Goal: Task Accomplishment & Management: Use online tool/utility

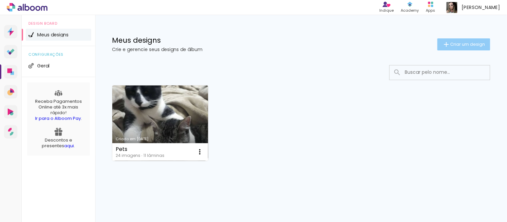
click at [453, 45] on span "Criar um design" at bounding box center [468, 44] width 35 height 4
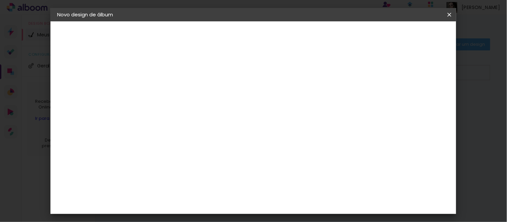
click at [167, 90] on input at bounding box center [167, 90] width 0 height 10
type input "Casamento João e"
type paper-input "Casamento João e"
type input "Casamento João e [PERSON_NAME]"
type paper-input "Casamento João e [PERSON_NAME]"
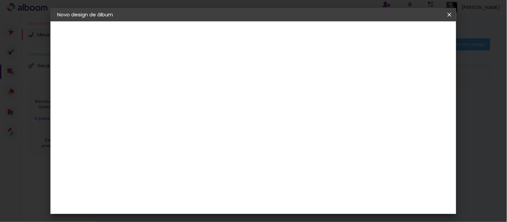
click at [0, 0] on slot "Avançar" at bounding box center [0, 0] width 0 height 0
click at [181, 186] on paper-item "[PERSON_NAME]" at bounding box center [183, 193] width 72 height 15
click at [0, 0] on slot "Avançar" at bounding box center [0, 0] width 0 height 0
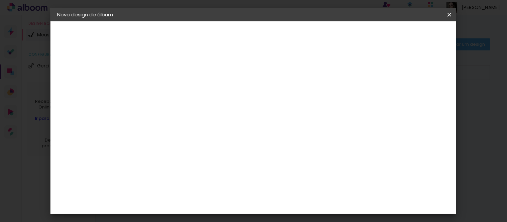
click at [193, 111] on input "text" at bounding box center [180, 116] width 26 height 10
click at [0, 0] on slot "Slim Book" at bounding box center [0, 0] width 0 height 0
type input "Slim Book"
click at [212, 159] on span "25 x 60" at bounding box center [196, 166] width 31 height 14
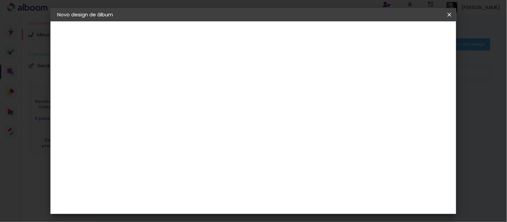
click at [0, 0] on slot "Avançar" at bounding box center [0, 0] width 0 height 0
click at [288, 73] on div at bounding box center [285, 72] width 6 height 6
type paper-checkbox "on"
click at [288, 73] on div at bounding box center [285, 72] width 6 height 6
click at [326, 37] on span "Iniciar design" at bounding box center [311, 35] width 30 height 5
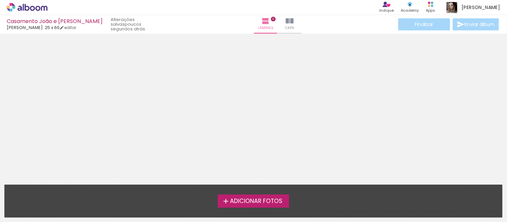
click at [254, 201] on span "Adicionar Fotos" at bounding box center [256, 202] width 53 height 6
click at [0, 0] on input "file" at bounding box center [0, 0] width 0 height 0
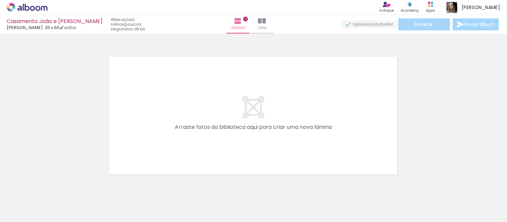
scroll to position [8, 0]
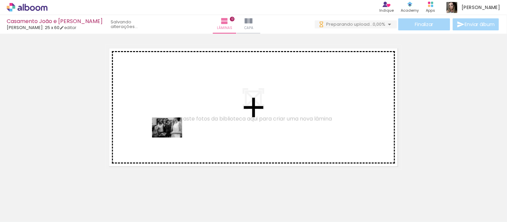
drag, startPoint x: 70, startPoint y: 206, endPoint x: 172, endPoint y: 138, distance: 122.5
click at [172, 138] on quentale-workspace at bounding box center [253, 111] width 507 height 222
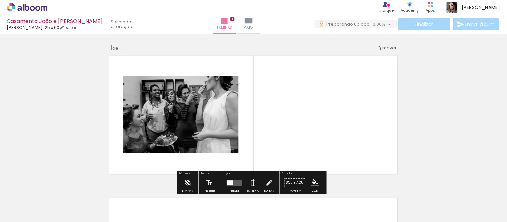
scroll to position [0, 0]
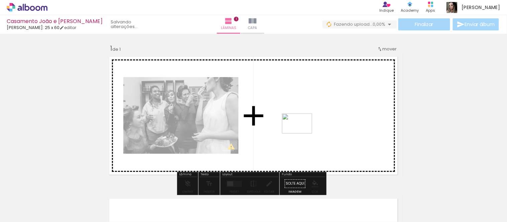
drag, startPoint x: 104, startPoint y: 204, endPoint x: 303, endPoint y: 133, distance: 211.4
click at [303, 133] on quentale-workspace at bounding box center [253, 111] width 507 height 222
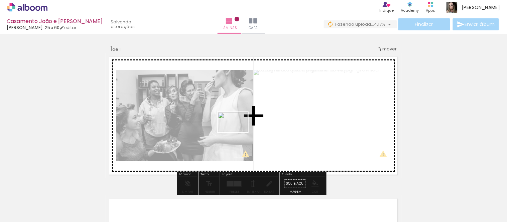
drag, startPoint x: 145, startPoint y: 204, endPoint x: 246, endPoint y: 129, distance: 125.4
click at [246, 129] on quentale-workspace at bounding box center [253, 111] width 507 height 222
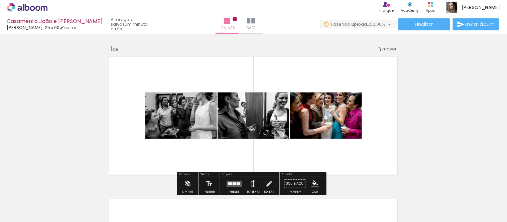
click at [241, 176] on div "Layout" at bounding box center [249, 175] width 57 height 4
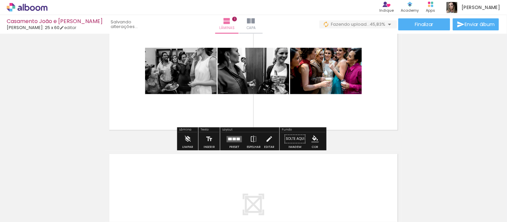
scroll to position [37, 0]
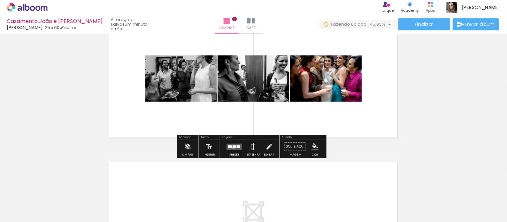
click at [232, 148] on quentale-layouter at bounding box center [234, 147] width 15 height 6
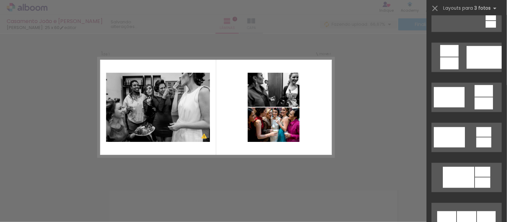
scroll to position [186, 0]
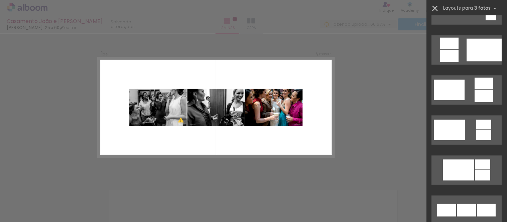
click at [433, 8] on iron-icon at bounding box center [435, 8] width 9 height 9
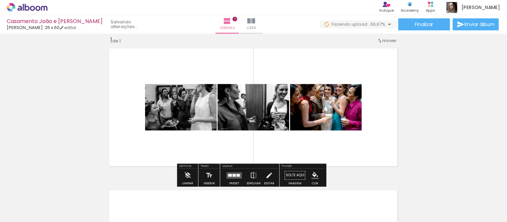
scroll to position [45, 0]
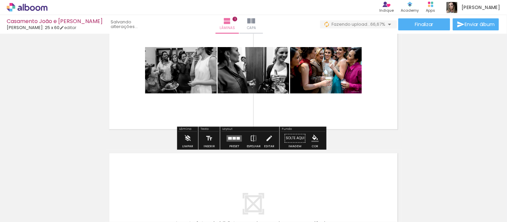
click at [233, 139] on div at bounding box center [234, 138] width 3 height 3
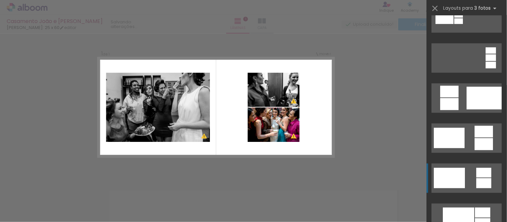
scroll to position [148, 0]
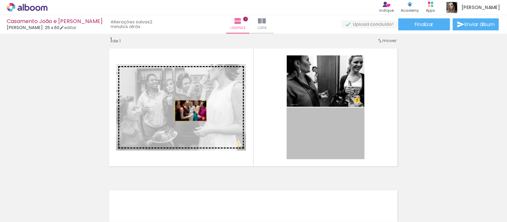
drag, startPoint x: 330, startPoint y: 138, endPoint x: 188, endPoint y: 111, distance: 144.0
click at [0, 0] on slot at bounding box center [0, 0] width 0 height 0
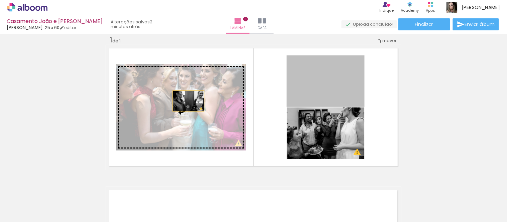
drag, startPoint x: 324, startPoint y: 82, endPoint x: 180, endPoint y: 102, distance: 145.2
click at [0, 0] on slot at bounding box center [0, 0] width 0 height 0
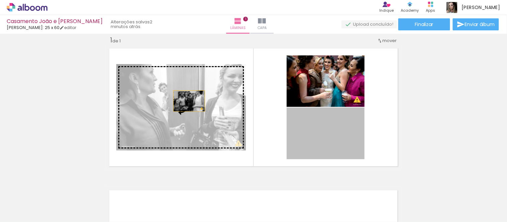
drag, startPoint x: 332, startPoint y: 136, endPoint x: 187, endPoint y: 101, distance: 149.3
click at [0, 0] on slot at bounding box center [0, 0] width 0 height 0
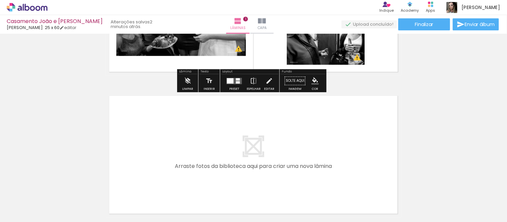
scroll to position [120, 0]
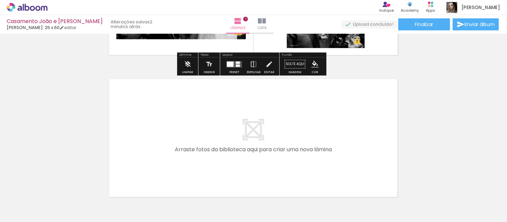
click at [82, 202] on div at bounding box center [67, 200] width 30 height 20
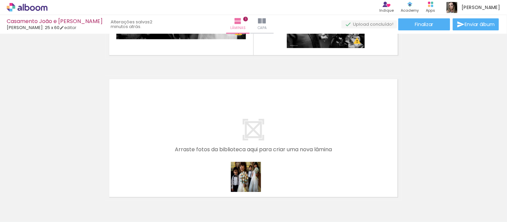
drag, startPoint x: 251, startPoint y: 202, endPoint x: 249, endPoint y: 163, distance: 38.8
click at [249, 163] on quentale-workspace at bounding box center [253, 111] width 507 height 222
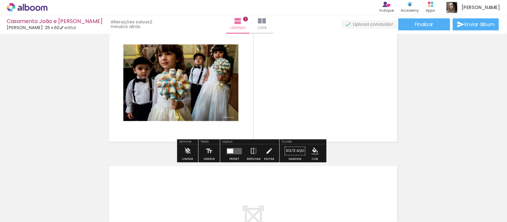
scroll to position [188, 0]
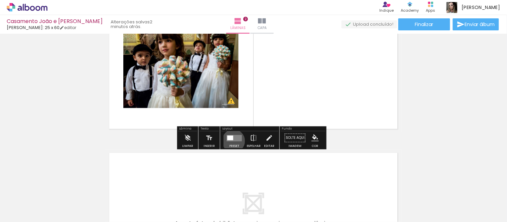
click at [232, 141] on quentale-layouter at bounding box center [234, 138] width 15 height 6
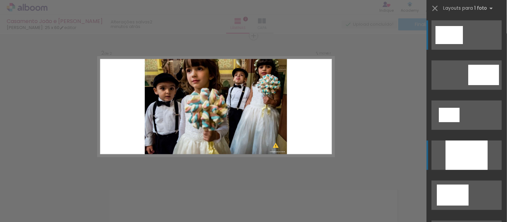
scroll to position [151, 0]
click at [469, 155] on div at bounding box center [467, 155] width 42 height 29
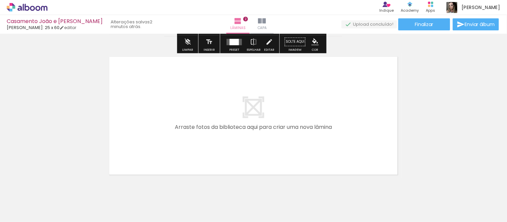
scroll to position [299, 0]
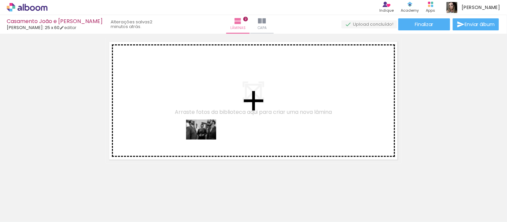
drag, startPoint x: 182, startPoint y: 207, endPoint x: 206, endPoint y: 140, distance: 71.3
click at [206, 140] on quentale-workspace at bounding box center [253, 111] width 507 height 222
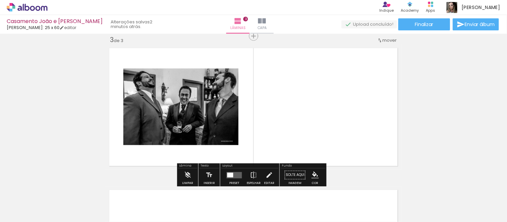
scroll to position [293, 0]
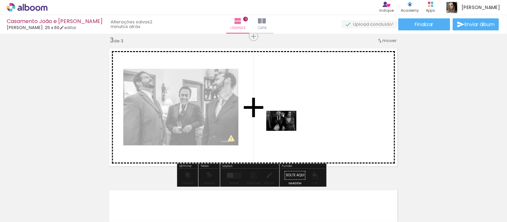
drag, startPoint x: 223, startPoint y: 206, endPoint x: 287, endPoint y: 131, distance: 98.2
click at [287, 131] on quentale-workspace at bounding box center [253, 111] width 507 height 222
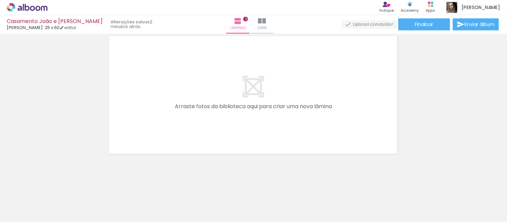
scroll to position [447, 0]
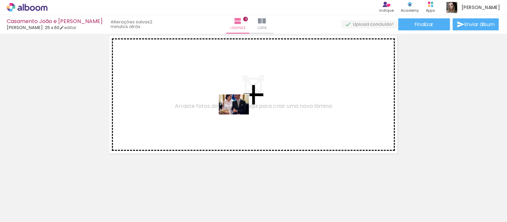
drag, startPoint x: 295, startPoint y: 199, endPoint x: 239, endPoint y: 115, distance: 101.4
click at [239, 115] on quentale-workspace at bounding box center [253, 111] width 507 height 222
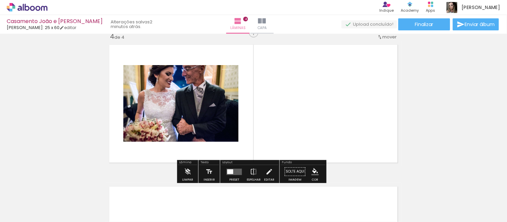
scroll to position [435, 0]
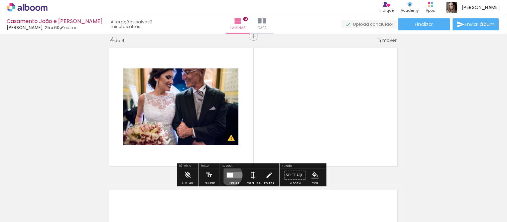
click at [230, 175] on div at bounding box center [230, 175] width 6 height 5
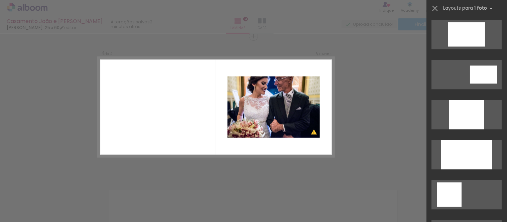
scroll to position [334, 0]
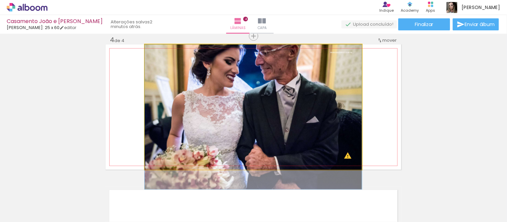
drag, startPoint x: 254, startPoint y: 110, endPoint x: 251, endPoint y: 155, distance: 45.6
drag, startPoint x: 260, startPoint y: 96, endPoint x: 254, endPoint y: 133, distance: 37.2
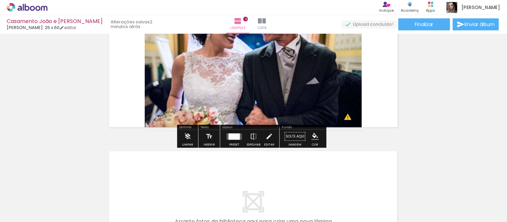
scroll to position [584, 0]
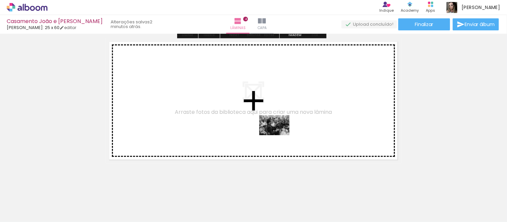
drag, startPoint x: 328, startPoint y: 206, endPoint x: 280, endPoint y: 135, distance: 85.9
click at [280, 135] on quentale-workspace at bounding box center [253, 111] width 507 height 222
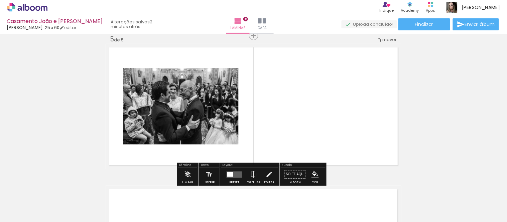
scroll to position [577, 0]
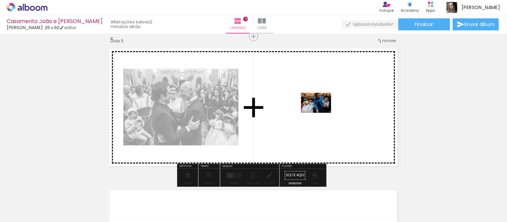
drag, startPoint x: 366, startPoint y: 202, endPoint x: 321, endPoint y: 113, distance: 99.3
click at [321, 113] on quentale-workspace at bounding box center [253, 111] width 507 height 222
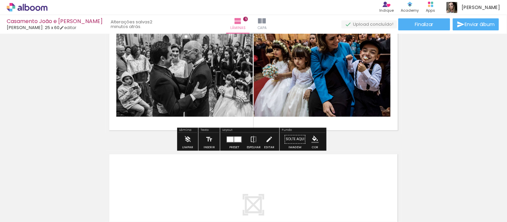
scroll to position [726, 0]
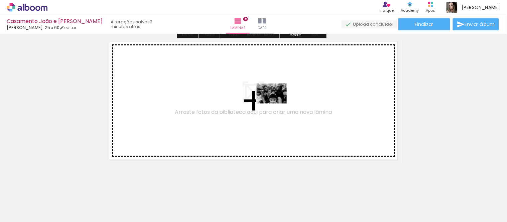
drag, startPoint x: 403, startPoint y: 205, endPoint x: 277, endPoint y: 104, distance: 162.2
click at [277, 104] on quentale-workspace at bounding box center [253, 111] width 507 height 222
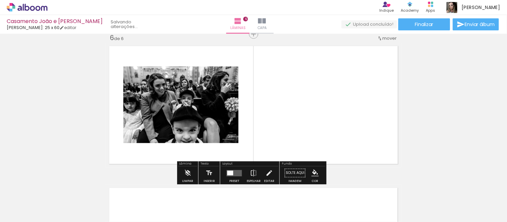
scroll to position [719, 0]
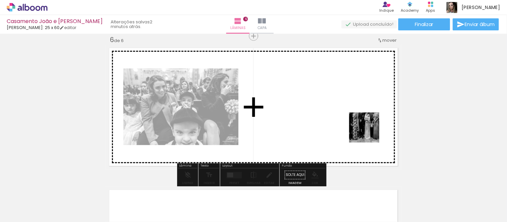
drag, startPoint x: 444, startPoint y: 200, endPoint x: 361, endPoint y: 124, distance: 112.7
click at [361, 124] on quentale-workspace at bounding box center [253, 111] width 507 height 222
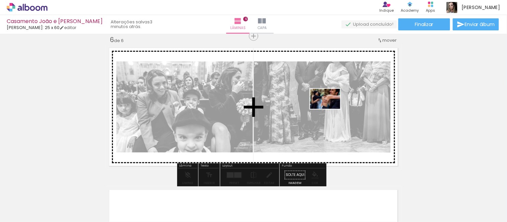
drag, startPoint x: 463, startPoint y: 187, endPoint x: 330, endPoint y: 109, distance: 153.5
click at [330, 109] on quentale-workspace at bounding box center [253, 111] width 507 height 222
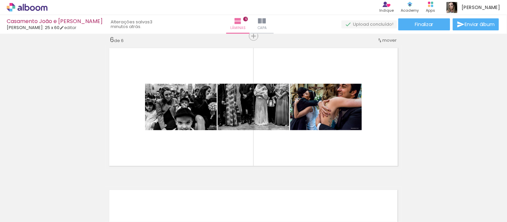
click at [82, 204] on div at bounding box center [67, 200] width 30 height 20
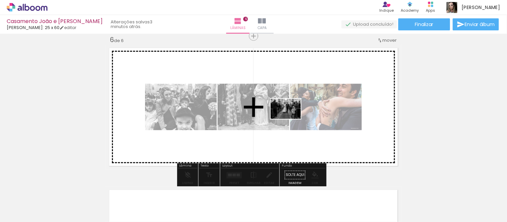
drag, startPoint x: 507, startPoint y: 204, endPoint x: 291, endPoint y: 119, distance: 231.8
click at [291, 119] on quentale-workspace at bounding box center [253, 111] width 507 height 222
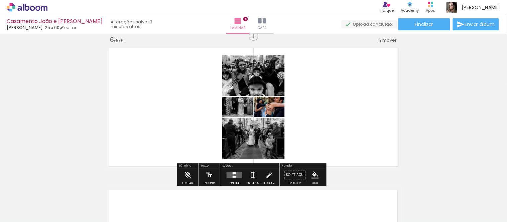
click at [236, 174] on quentale-layouter at bounding box center [234, 175] width 15 height 6
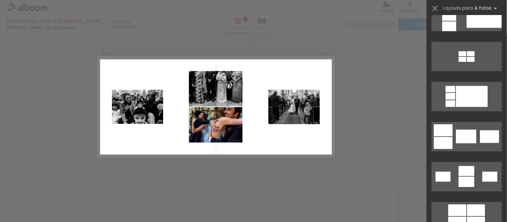
scroll to position [1152, 0]
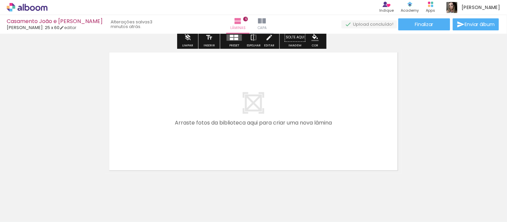
scroll to position [868, 0]
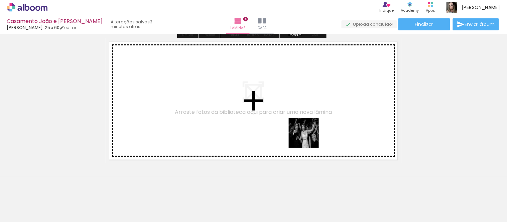
drag, startPoint x: 351, startPoint y: 201, endPoint x: 355, endPoint y: 169, distance: 31.6
click at [279, 108] on quentale-workspace at bounding box center [253, 111] width 507 height 222
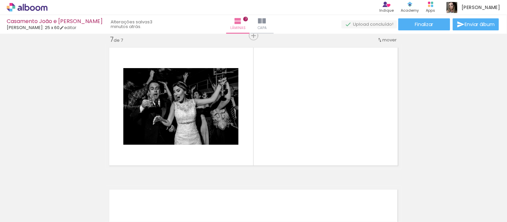
scroll to position [861, 0]
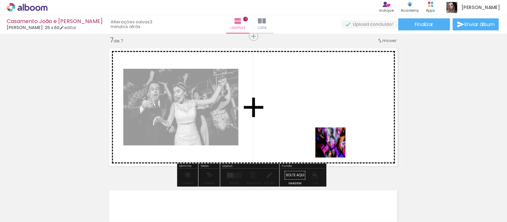
drag, startPoint x: 380, startPoint y: 202, endPoint x: 369, endPoint y: 159, distance: 43.7
click at [315, 117] on quentale-workspace at bounding box center [253, 111] width 507 height 222
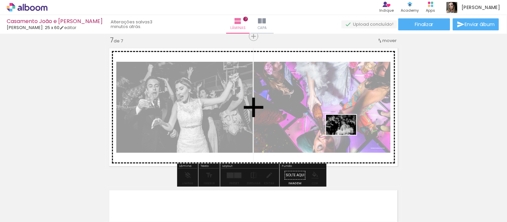
drag, startPoint x: 419, startPoint y: 202, endPoint x: 346, endPoint y: 135, distance: 98.7
click at [346, 135] on quentale-workspace at bounding box center [253, 111] width 507 height 222
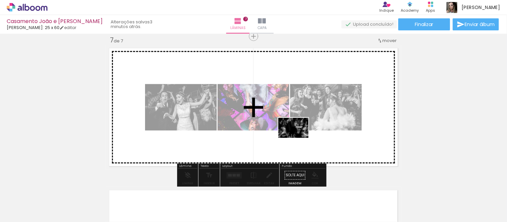
drag, startPoint x: 464, startPoint y: 208, endPoint x: 440, endPoint y: 183, distance: 34.8
click at [297, 137] on quentale-workspace at bounding box center [253, 111] width 507 height 222
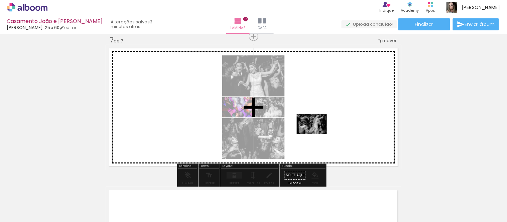
drag, startPoint x: 496, startPoint y: 201, endPoint x: 313, endPoint y: 115, distance: 202.1
click at [302, 116] on quentale-workspace at bounding box center [253, 111] width 507 height 222
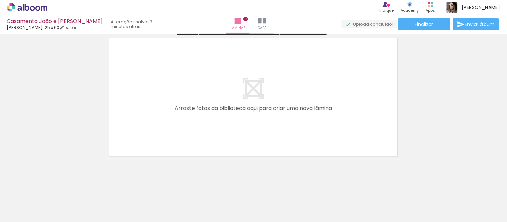
scroll to position [1016, 0]
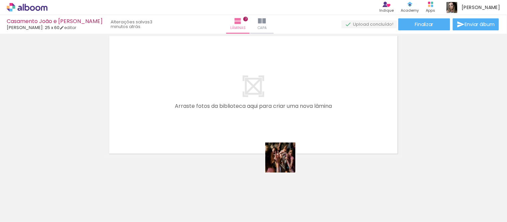
drag, startPoint x: 314, startPoint y: 202, endPoint x: 266, endPoint y: 122, distance: 93.4
click at [266, 122] on quentale-workspace at bounding box center [253, 111] width 507 height 222
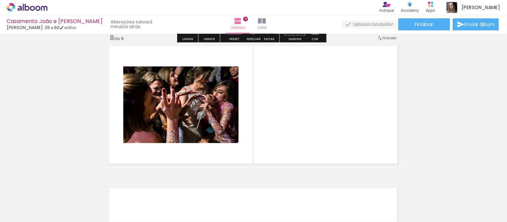
scroll to position [1004, 0]
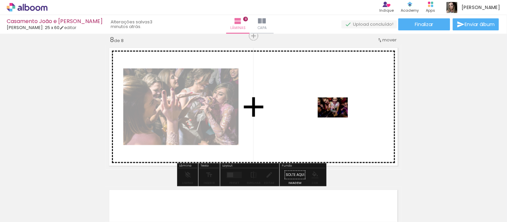
drag, startPoint x: 355, startPoint y: 199, endPoint x: 402, endPoint y: 184, distance: 49.5
click at [338, 117] on quentale-workspace at bounding box center [253, 111] width 507 height 222
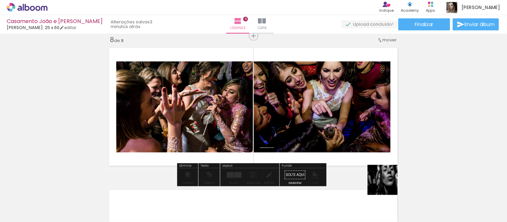
drag, startPoint x: 388, startPoint y: 185, endPoint x: 404, endPoint y: 164, distance: 26.8
click at [326, 108] on quentale-workspace at bounding box center [253, 111] width 507 height 222
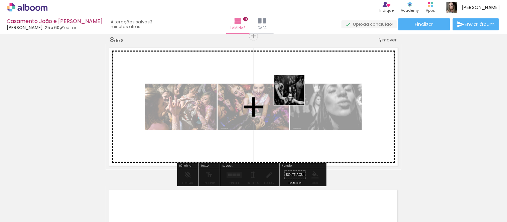
drag, startPoint x: 348, startPoint y: 126, endPoint x: 294, endPoint y: 95, distance: 62.5
click at [294, 95] on quentale-workspace at bounding box center [253, 111] width 507 height 222
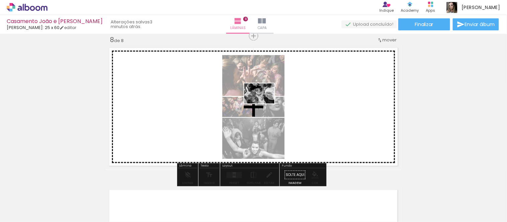
drag, startPoint x: 452, startPoint y: 197, endPoint x: 265, endPoint y: 104, distance: 209.4
click at [265, 104] on quentale-workspace at bounding box center [253, 111] width 507 height 222
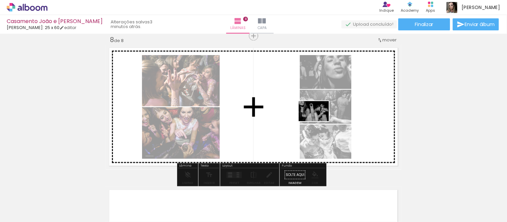
drag, startPoint x: 492, startPoint y: 203, endPoint x: 308, endPoint y: 116, distance: 203.2
click at [308, 116] on quentale-workspace at bounding box center [253, 111] width 507 height 222
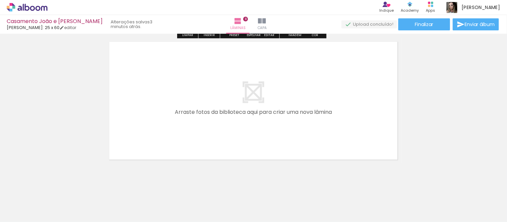
scroll to position [0, 448]
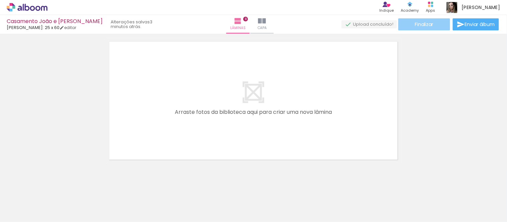
click at [423, 25] on span "Finalizar" at bounding box center [424, 24] width 18 height 5
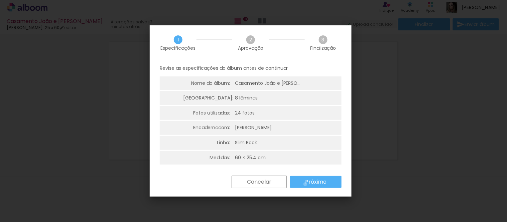
click at [0, 0] on slot "Próximo" at bounding box center [0, 0] width 0 height 0
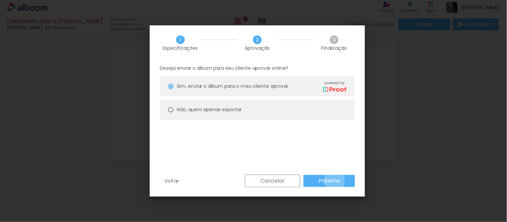
click at [0, 0] on slot "Próximo" at bounding box center [0, 0] width 0 height 0
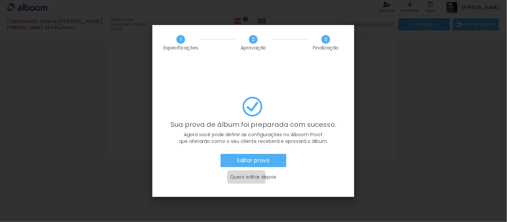
click at [0, 0] on slot "Quero editar depois" at bounding box center [0, 0] width 0 height 0
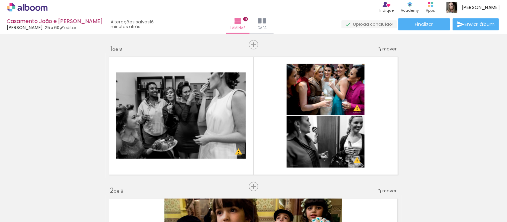
click at [28, 7] on icon at bounding box center [27, 7] width 41 height 9
